Goal: Transaction & Acquisition: Subscribe to service/newsletter

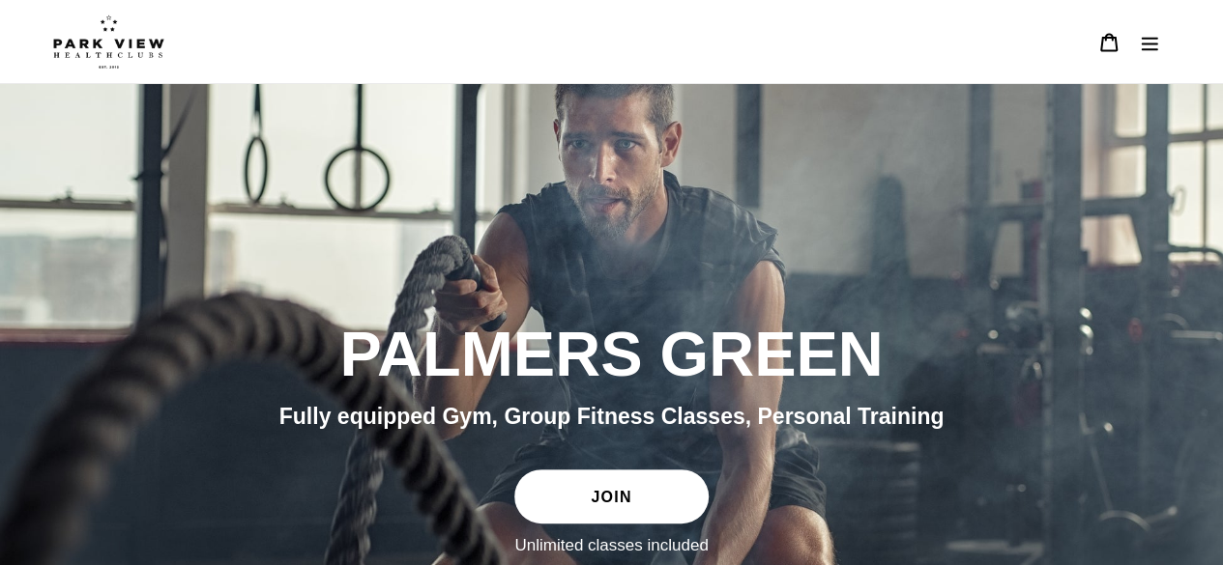
click at [561, 494] on link "JOIN" at bounding box center [610, 497] width 193 height 54
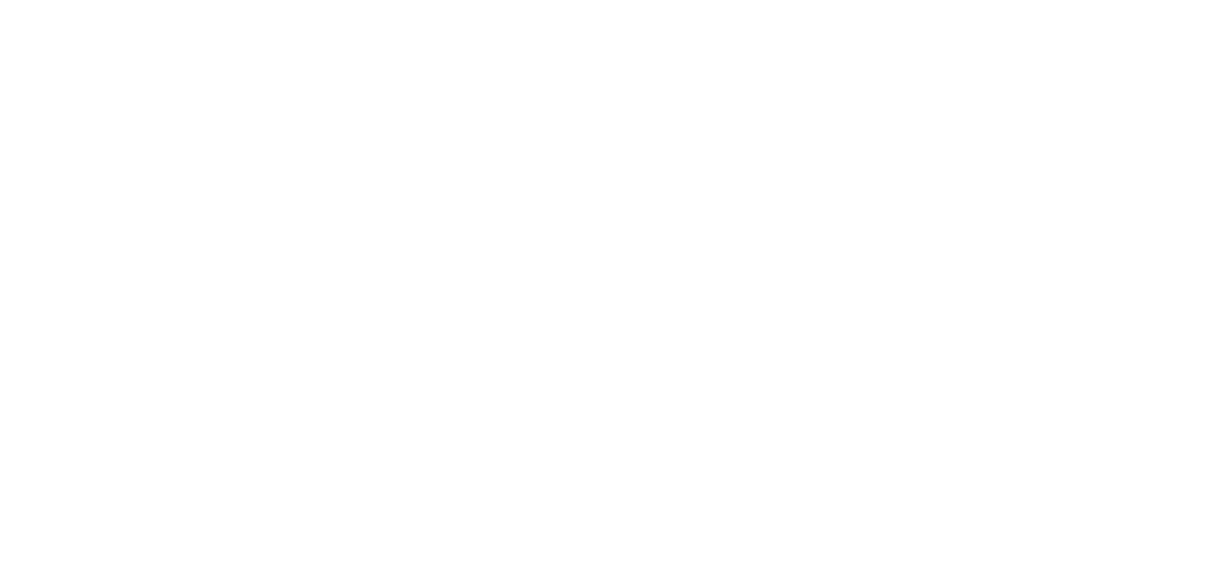
scroll to position [1923, 0]
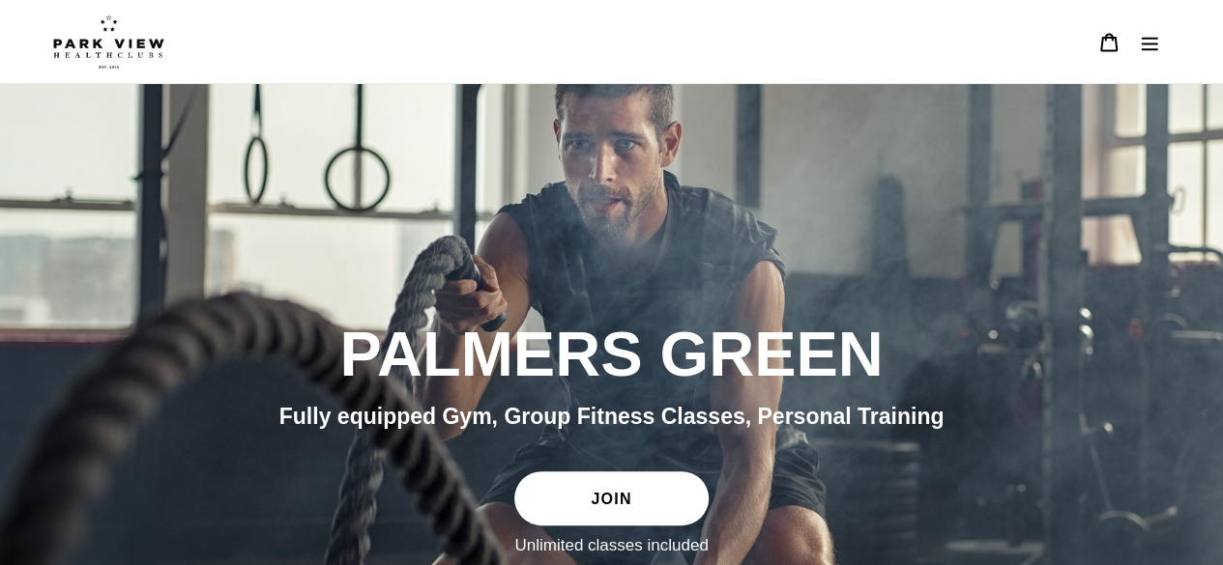
scroll to position [8, 0]
